Goal: Answer question/provide support: Share knowledge or assist other users

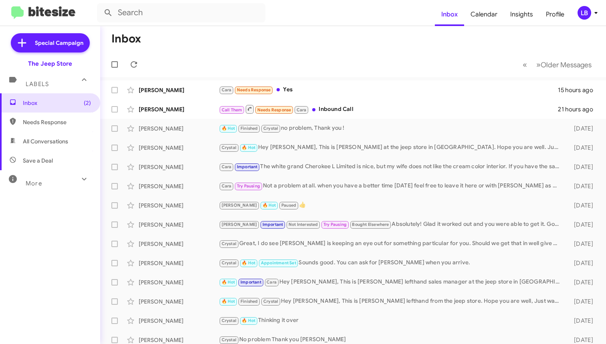
click at [351, 57] on mat-toolbar-row "« Previous » Next Older Messages" at bounding box center [353, 65] width 506 height 26
click at [222, 79] on mat-action-list "Kittisha Dickson Cara Needs Response Yes 15 hours ago Rolando Rodriguez Call Th…" at bounding box center [353, 271] width 506 height 388
click at [220, 56] on mat-toolbar-row "« Previous » Next Older Messages" at bounding box center [353, 65] width 506 height 26
drag, startPoint x: 0, startPoint y: 14, endPoint x: 220, endPoint y: 56, distance: 224.2
click at [220, 56] on mat-toolbar-row "« Previous » Next Older Messages" at bounding box center [353, 65] width 506 height 26
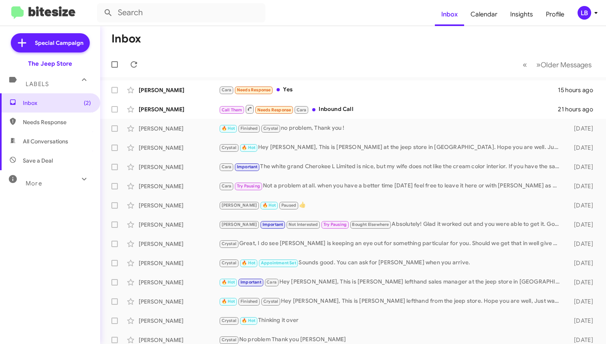
click at [220, 56] on mat-toolbar-row "« Previous » Next Older Messages" at bounding box center [353, 65] width 506 height 26
click at [246, 26] on div "Inbox Calendar Insights Profile LB Special Campaign The Jeep Store Labels Inbox…" at bounding box center [303, 172] width 606 height 344
click at [275, 14] on form at bounding box center [266, 12] width 338 height 19
click at [291, 16] on form at bounding box center [266, 12] width 338 height 19
click at [277, 50] on mat-toolbar-row "Inbox" at bounding box center [353, 39] width 506 height 26
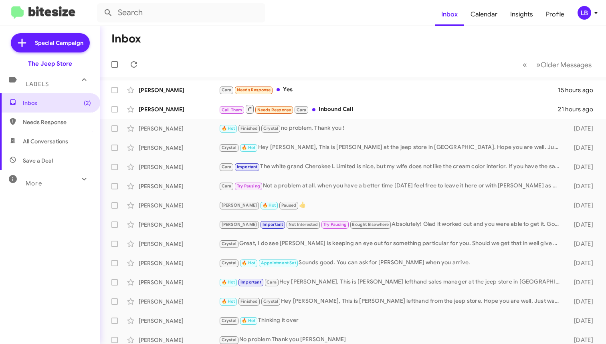
click at [320, 66] on mat-toolbar-row "« Previous » Next Older Messages" at bounding box center [353, 65] width 506 height 26
click at [232, 13] on input "text" at bounding box center [181, 12] width 168 height 19
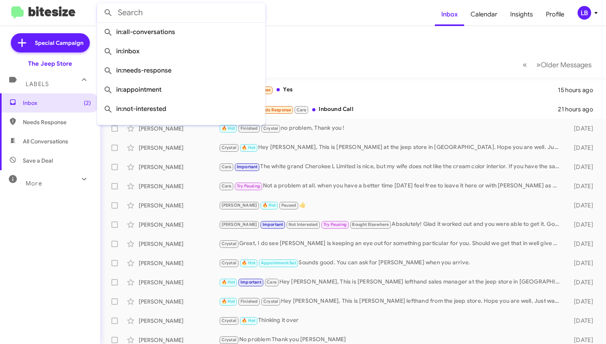
click at [305, 65] on mat-toolbar-row "« Previous » Next Older Messages" at bounding box center [353, 65] width 506 height 26
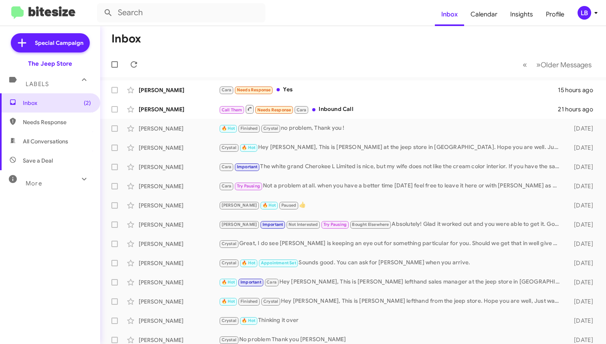
click at [297, 62] on mat-toolbar-row "« Previous » Next Older Messages" at bounding box center [353, 65] width 506 height 26
click at [278, 63] on mat-toolbar-row "« Previous » Next Older Messages" at bounding box center [353, 65] width 506 height 26
click at [298, 45] on mat-toolbar-row "Inbox" at bounding box center [353, 39] width 506 height 26
click at [199, 41] on mat-toolbar-row "Inbox" at bounding box center [353, 39] width 506 height 26
click at [163, 107] on div "[PERSON_NAME]" at bounding box center [179, 109] width 80 height 8
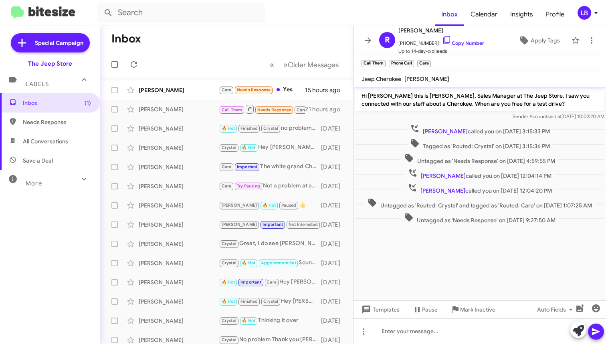
click at [554, 209] on div "Untagged as 'Routed: Crystal' and tagged as 'Routed: Cara' on Oct 13, 2025 - 1:…" at bounding box center [479, 203] width 252 height 15
click at [432, 109] on p "Hi Rolando this is Michael Lefthand, Sales Manager at The Jeep Store. I saw you…" at bounding box center [479, 100] width 249 height 22
click at [173, 90] on div "[PERSON_NAME]" at bounding box center [179, 90] width 80 height 8
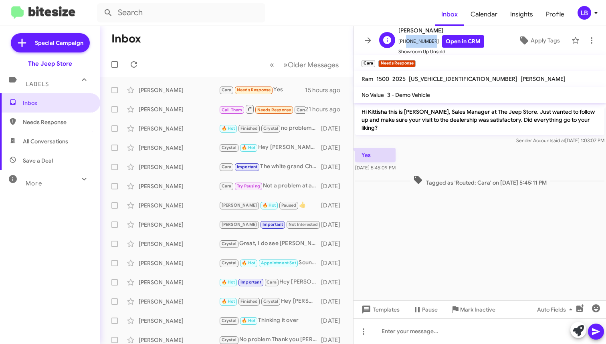
drag, startPoint x: 428, startPoint y: 40, endPoint x: 407, endPoint y: 43, distance: 21.5
click at [403, 44] on span "+17326935594 Open in CRM" at bounding box center [441, 41] width 86 height 12
copy span "7326935594"
click at [455, 147] on div "Yes Oct 12, 2025, 5:45:09 PM" at bounding box center [479, 159] width 252 height 27
click at [181, 56] on mat-toolbar-row "« Previous » Next Older Messages" at bounding box center [226, 65] width 253 height 26
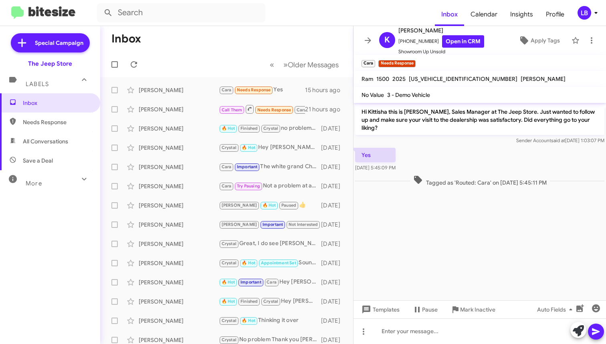
drag, startPoint x: 209, startPoint y: 63, endPoint x: 289, endPoint y: 9, distance: 96.7
click at [209, 63] on mat-toolbar-row "« Previous » Next Older Messages" at bounding box center [226, 65] width 253 height 26
click at [189, 56] on mat-toolbar-row "« Previous » Next Older Messages" at bounding box center [226, 65] width 253 height 26
drag, startPoint x: 178, startPoint y: 52, endPoint x: 111, endPoint y: 10, distance: 79.5
click at [177, 51] on mat-toolbar "Inbox « Previous » Next Older Messages" at bounding box center [226, 51] width 253 height 51
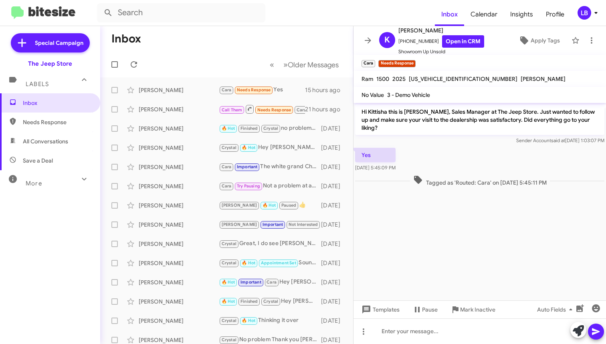
click at [214, 47] on mat-toolbar-row "Inbox" at bounding box center [226, 39] width 253 height 26
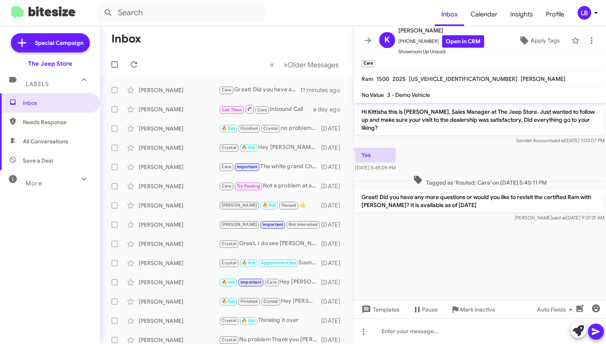
click at [62, 123] on span "Needs Response" at bounding box center [57, 122] width 68 height 8
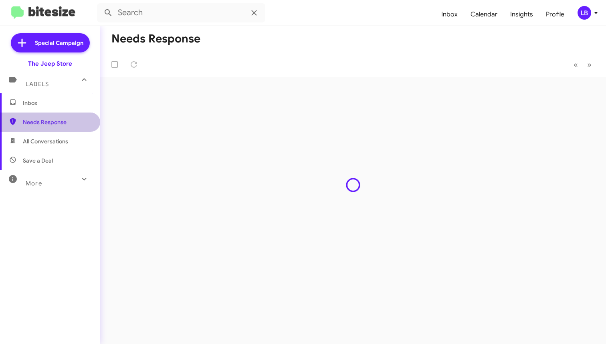
type input "in:needs-response"
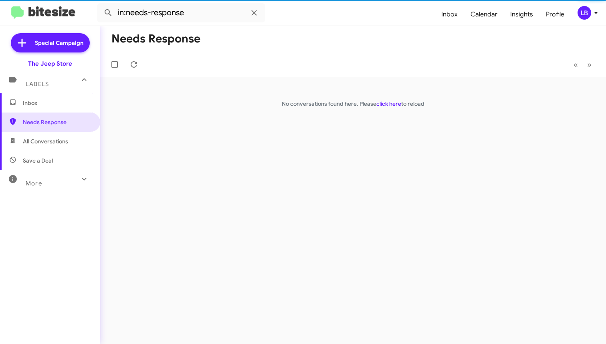
click at [48, 105] on span "Inbox" at bounding box center [57, 103] width 68 height 8
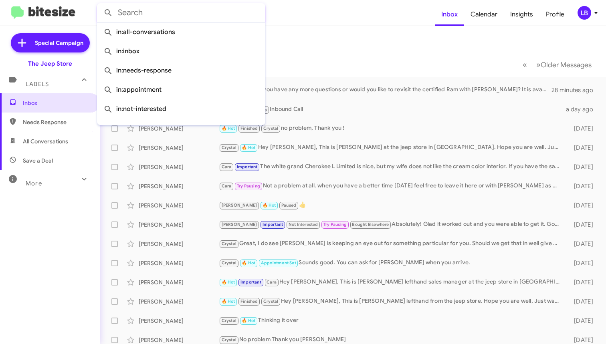
click at [203, 16] on input "text" at bounding box center [181, 12] width 168 height 19
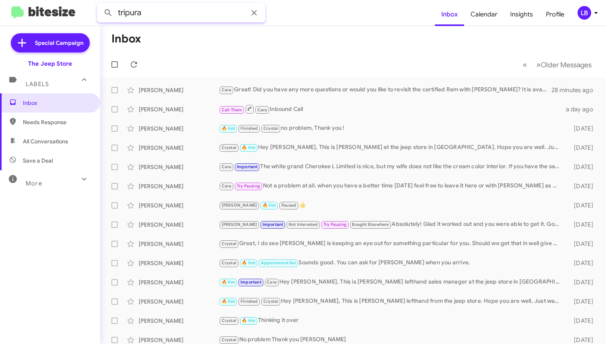
type input "tripura"
click at [108, 13] on button at bounding box center [108, 13] width 16 height 16
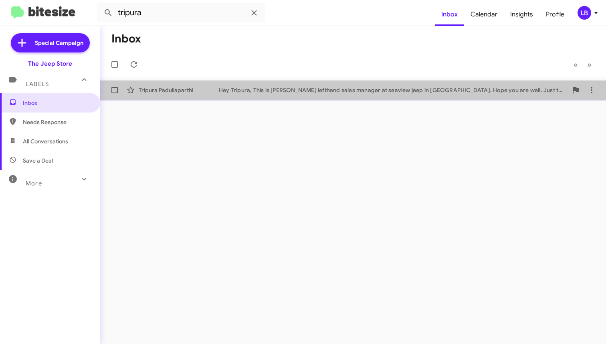
click at [268, 86] on div "Hey Tripura, This is Michael lefthand sales manager at seaview jeep in ocean to…" at bounding box center [393, 90] width 349 height 8
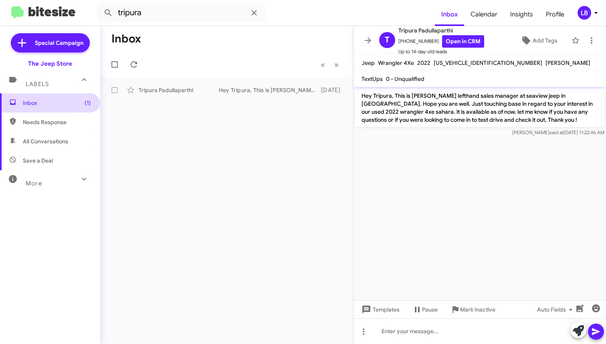
click at [83, 96] on span "Inbox (1)" at bounding box center [50, 102] width 100 height 19
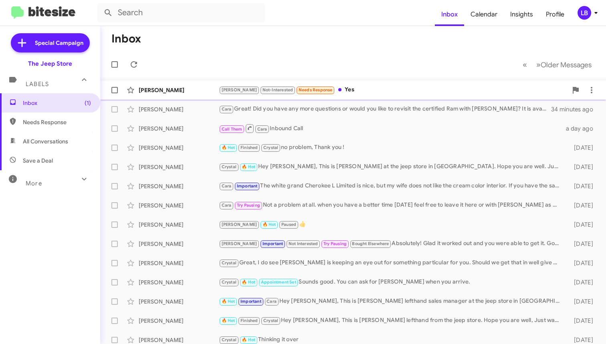
click at [174, 85] on div "Matthew Beegle Andrew Not-Interested Needs Response Yes a few seconds ago" at bounding box center [353, 90] width 493 height 16
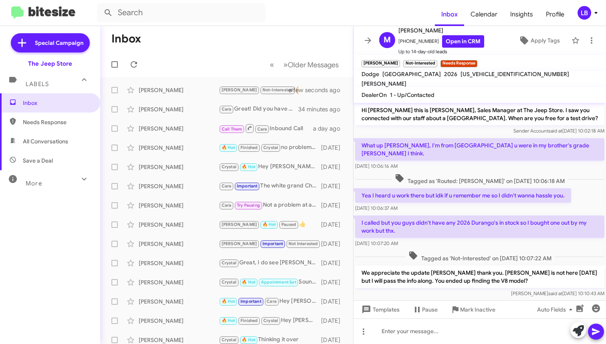
scroll to position [3, 0]
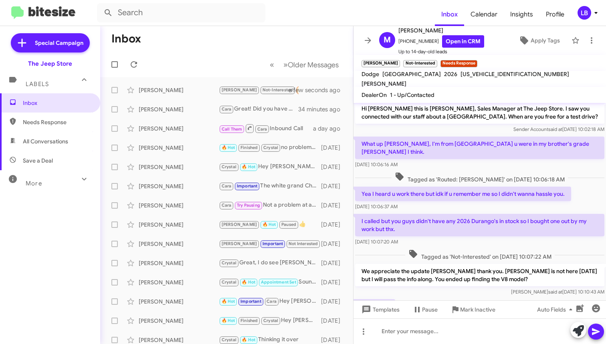
click at [245, 40] on mat-toolbar-row "Inbox" at bounding box center [226, 39] width 253 height 26
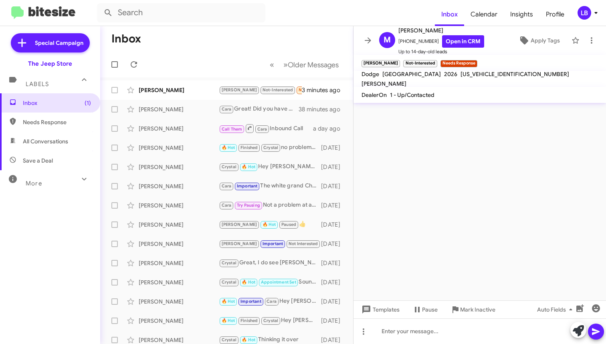
scroll to position [0, 0]
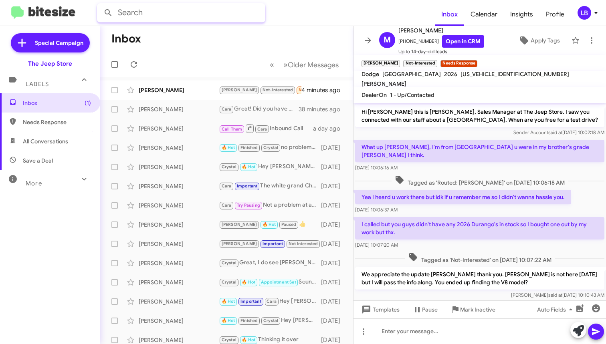
click at [182, 15] on input "text" at bounding box center [181, 12] width 168 height 19
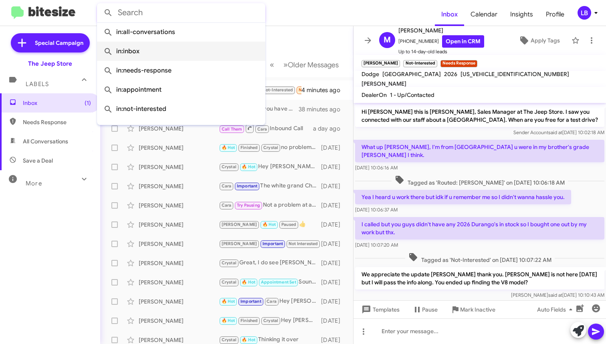
paste input "(732) 597-1112"
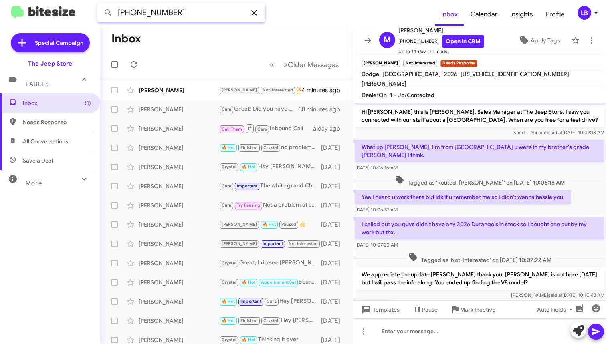
click at [108, 13] on button at bounding box center [108, 13] width 16 height 16
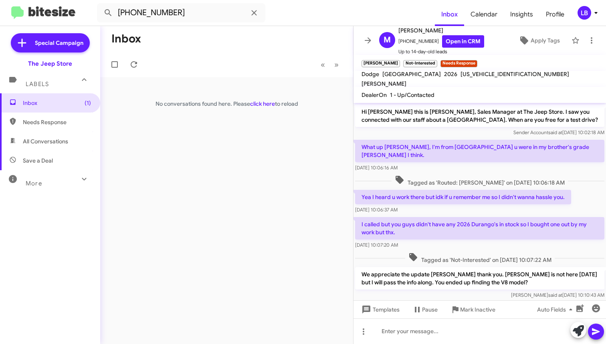
click at [50, 128] on span "Needs Response" at bounding box center [50, 122] width 100 height 19
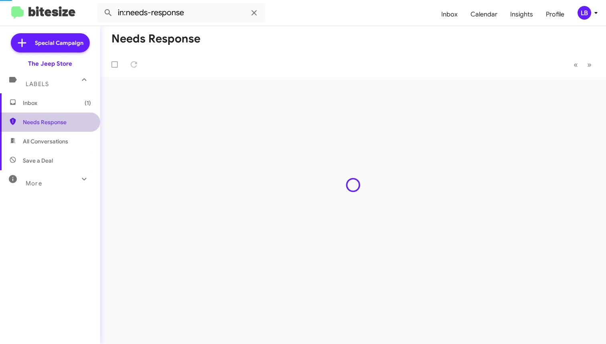
click at [48, 137] on span "All Conversations" at bounding box center [45, 141] width 45 height 8
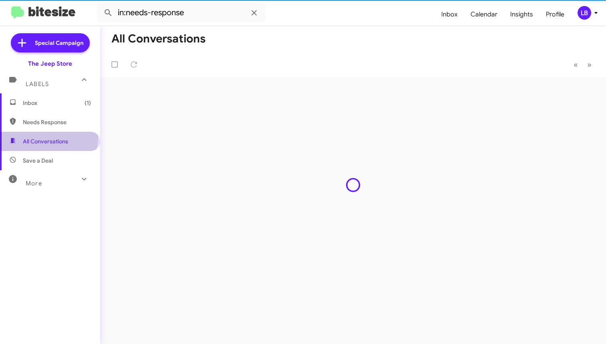
type input "in:all-conversations"
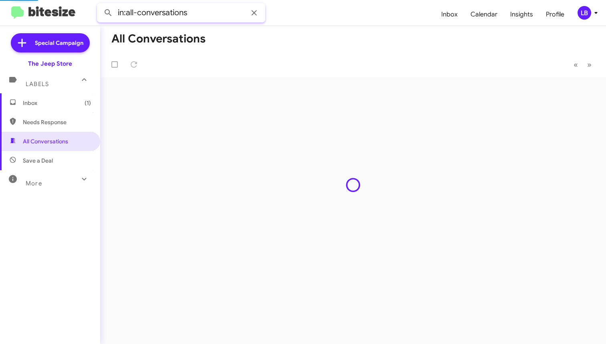
click at [196, 18] on input "in:all-conversations" at bounding box center [181, 12] width 168 height 19
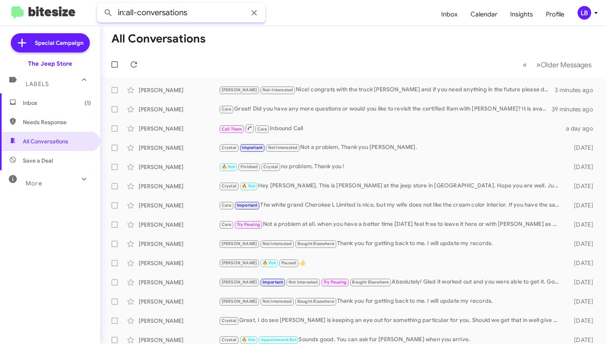
drag, startPoint x: 201, startPoint y: 16, endPoint x: -15, endPoint y: -13, distance: 217.5
click at [0, 0] on html "in:all-conversations Inbox Calendar Insights Profile LB Special Campaign The Je…" at bounding box center [303, 172] width 606 height 344
click at [108, 13] on button at bounding box center [108, 13] width 16 height 16
type input "7325971112"
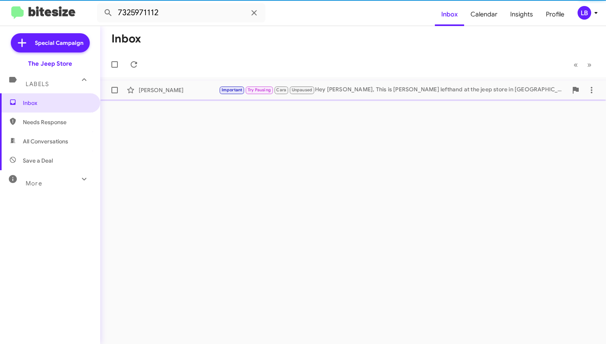
click at [176, 86] on div "Courtney Gilmartin Important Try Pausing Cara Unpaused Hey Courtney, This is Mi…" at bounding box center [353, 90] width 493 height 16
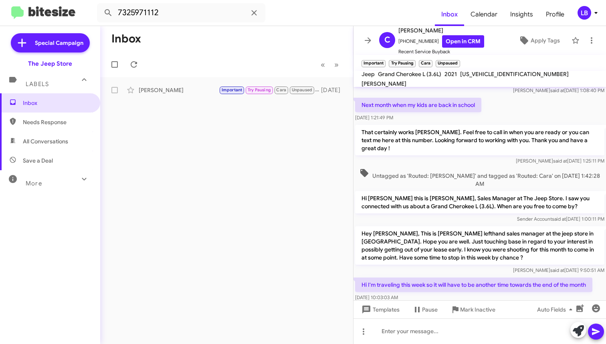
scroll to position [385, 0]
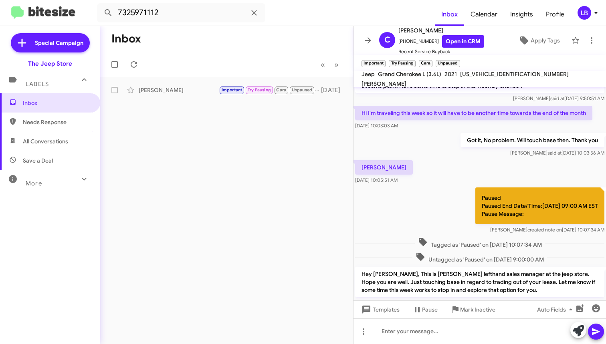
drag, startPoint x: 223, startPoint y: 64, endPoint x: 182, endPoint y: 26, distance: 55.9
click at [223, 63] on mat-toolbar-row "« Previous » Next" at bounding box center [226, 65] width 253 height 26
click at [182, 22] on input "7325971112" at bounding box center [181, 12] width 168 height 19
drag, startPoint x: 184, startPoint y: 17, endPoint x: 42, endPoint y: 17, distance: 142.2
click at [42, 17] on mat-toolbar "7325971112 Inbox Calendar Insights Profile LB" at bounding box center [303, 13] width 606 height 26
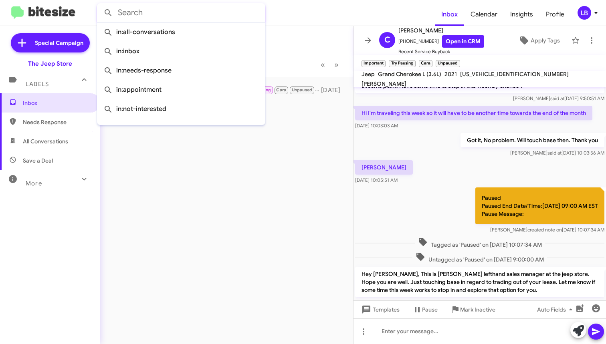
click at [108, 13] on button at bounding box center [108, 13] width 16 height 16
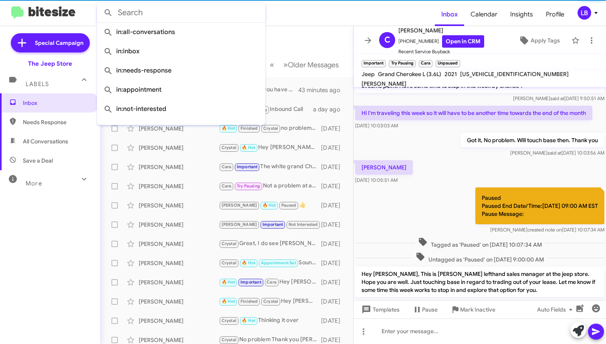
click at [329, 39] on mat-toolbar-row "Inbox" at bounding box center [226, 39] width 253 height 26
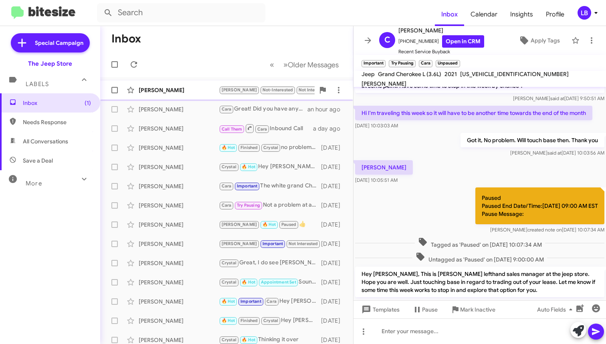
click at [176, 90] on div "[PERSON_NAME]" at bounding box center [179, 90] width 80 height 8
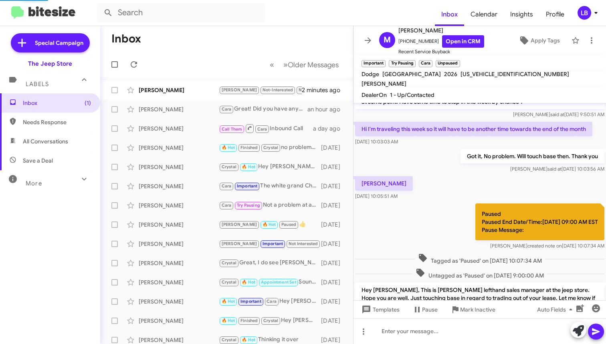
scroll to position [210, 0]
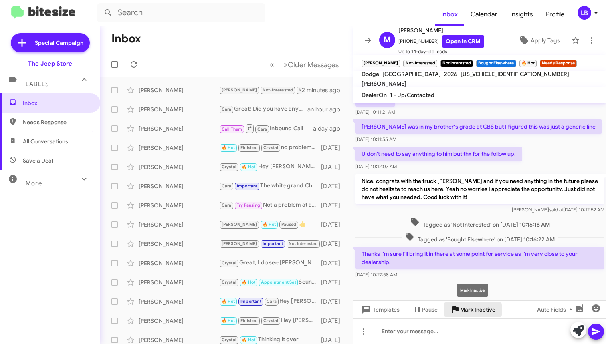
click at [465, 310] on span "Mark Inactive" at bounding box center [477, 310] width 35 height 14
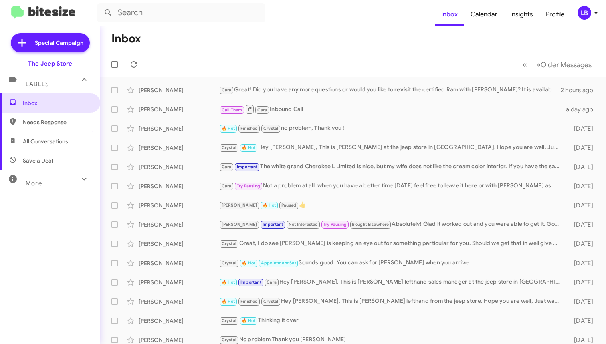
click at [73, 0] on html "Inbox Calendar Insights Profile LB Special Campaign The Jeep Store Labels Inbox…" at bounding box center [303, 172] width 606 height 344
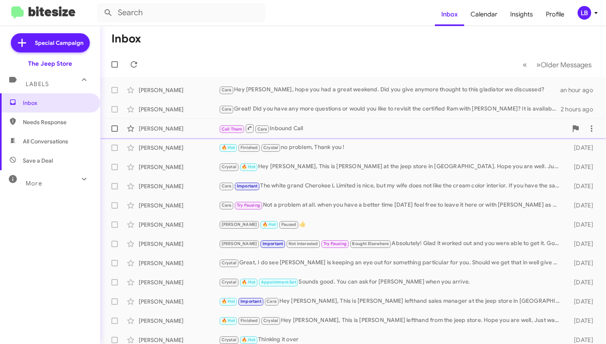
scroll to position [121, 0]
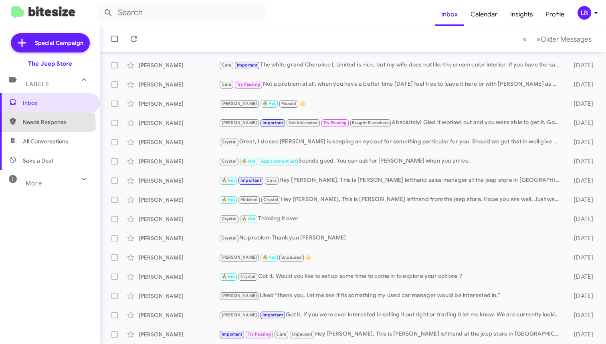
click at [36, 125] on span "Needs Response" at bounding box center [57, 122] width 68 height 8
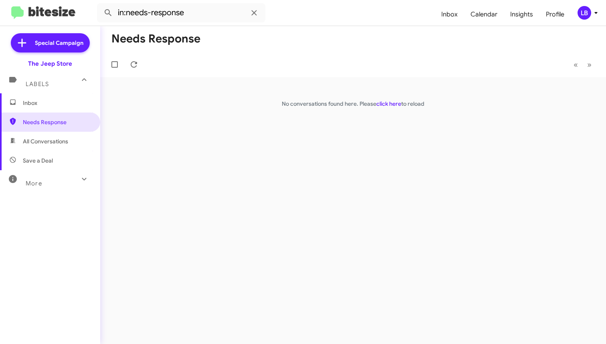
click at [61, 142] on span "All Conversations" at bounding box center [45, 141] width 45 height 8
type input "in:all-conversations"
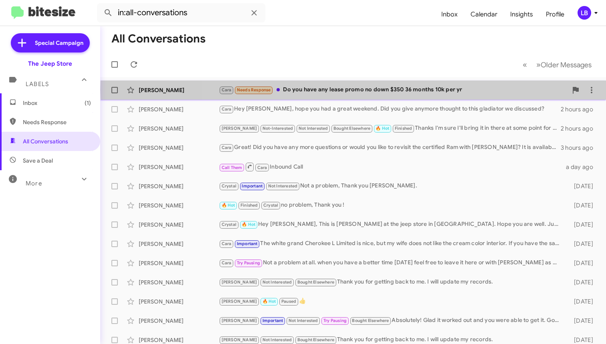
click at [367, 90] on div "Cara Needs Response Do you have any lease promo no down $350 36 months 10k per …" at bounding box center [393, 89] width 349 height 9
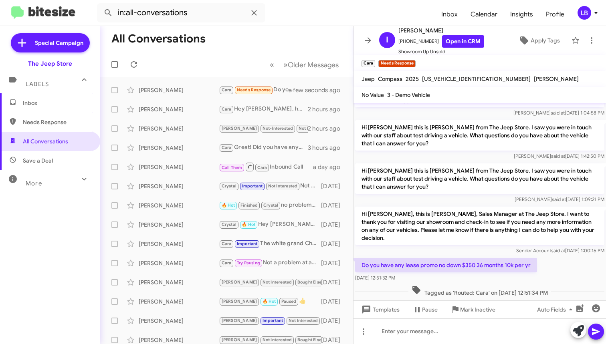
scroll to position [254, 0]
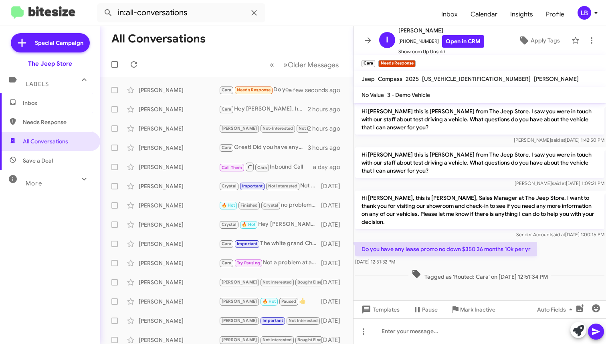
click at [578, 263] on div "Do you have any lease promo no down $350 36 months 10k per yr [DATE] 12:51:32 PM" at bounding box center [479, 253] width 252 height 27
drag, startPoint x: 475, startPoint y: 338, endPoint x: 596, endPoint y: 115, distance: 253.9
click at [475, 337] on div at bounding box center [479, 332] width 252 height 26
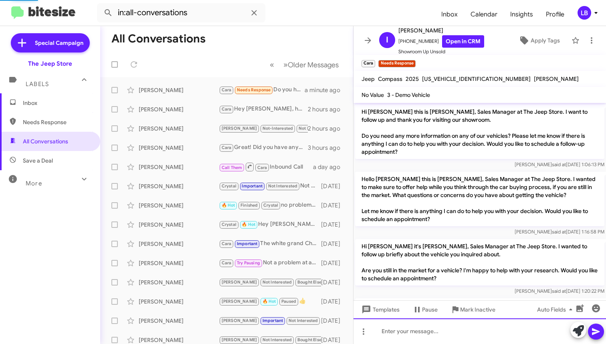
scroll to position [283, 0]
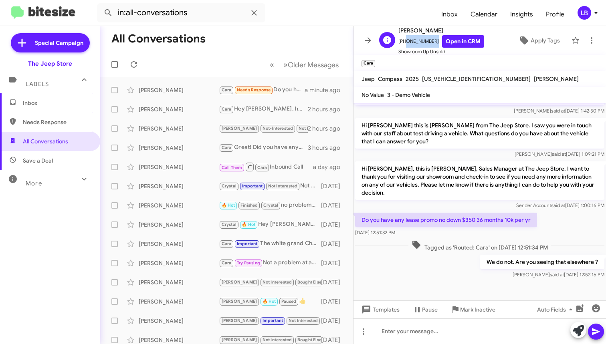
drag, startPoint x: 431, startPoint y: 40, endPoint x: 403, endPoint y: 44, distance: 27.5
click at [403, 44] on span "[PHONE_NUMBER] Open in CRM" at bounding box center [441, 41] width 86 height 12
copy span "7326200959"
click at [218, 44] on mat-toolbar-row "All Conversations" at bounding box center [226, 39] width 253 height 26
click at [54, 115] on span "Needs Response" at bounding box center [50, 122] width 100 height 19
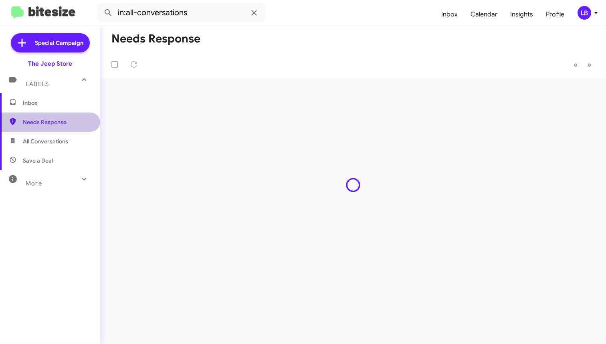
type input "in:needs-response"
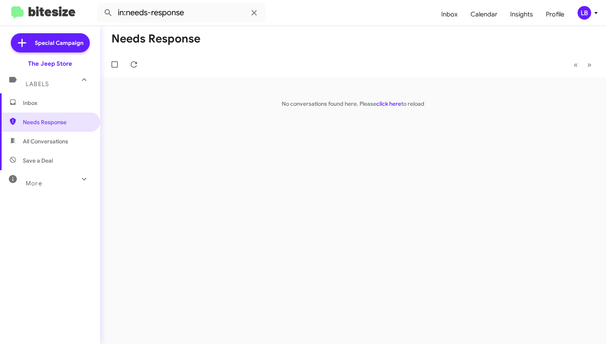
click at [42, 96] on span "Inbox" at bounding box center [50, 102] width 100 height 19
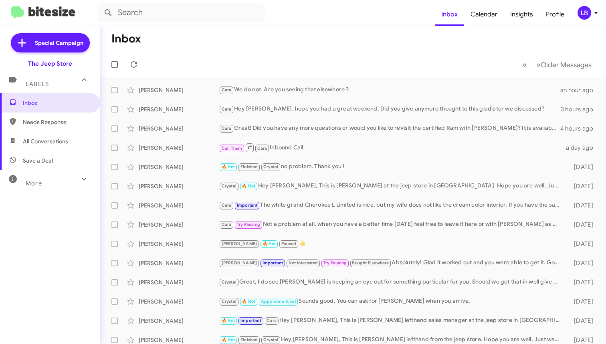
scroll to position [2, 0]
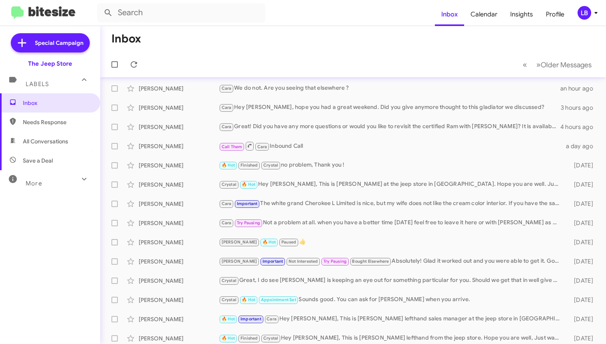
click at [311, 54] on mat-toolbar-row "« Previous » Next Older Messages" at bounding box center [353, 65] width 506 height 26
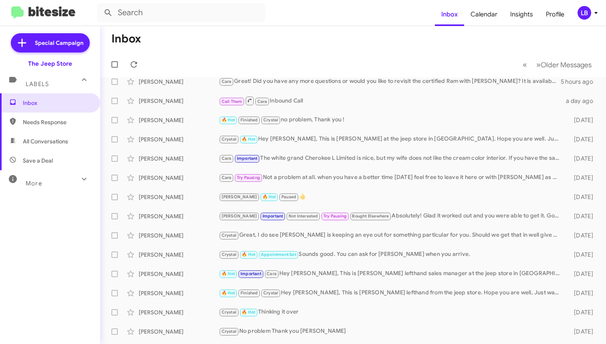
scroll to position [0, 0]
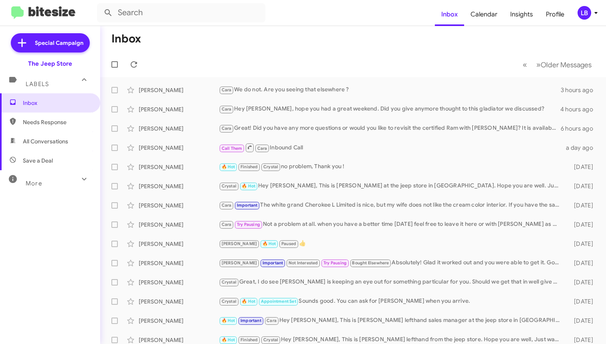
drag, startPoint x: 256, startPoint y: 48, endPoint x: 248, endPoint y: 44, distance: 9.2
click at [253, 46] on mat-toolbar-row "Inbox" at bounding box center [353, 39] width 506 height 26
